Goal: Navigation & Orientation: Go to known website

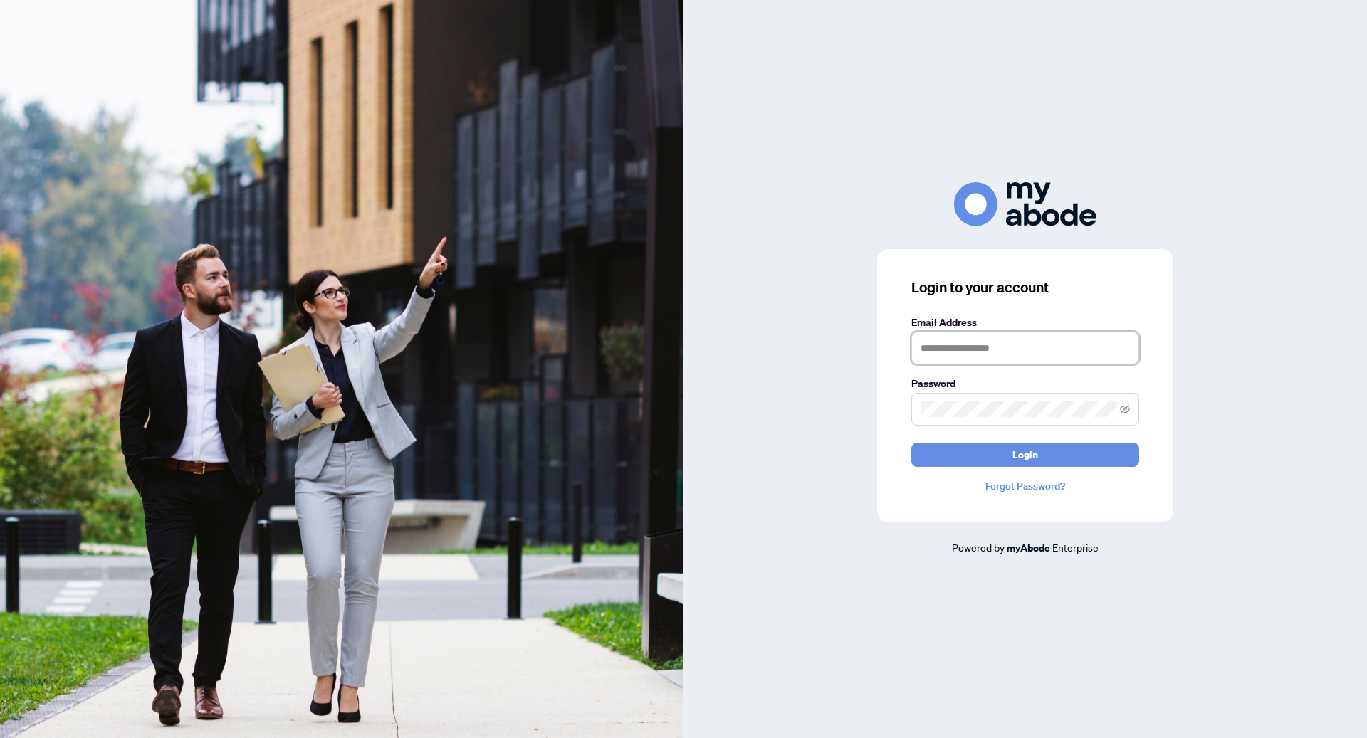
type input "**********"
click at [981, 467] on div "**********" at bounding box center [1025, 385] width 296 height 273
click at [975, 451] on button "Login" at bounding box center [1026, 455] width 228 height 24
